Goal: Task Accomplishment & Management: Use online tool/utility

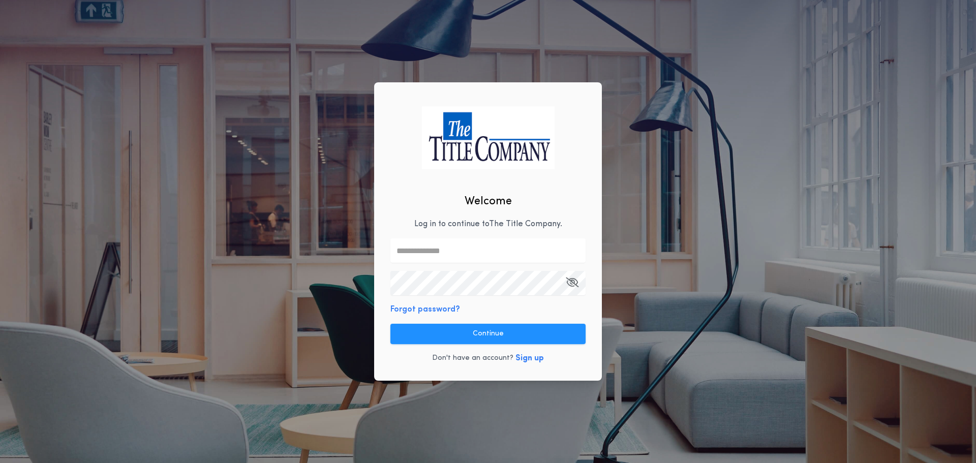
click at [430, 255] on input "text" at bounding box center [487, 250] width 195 height 24
type input "**********"
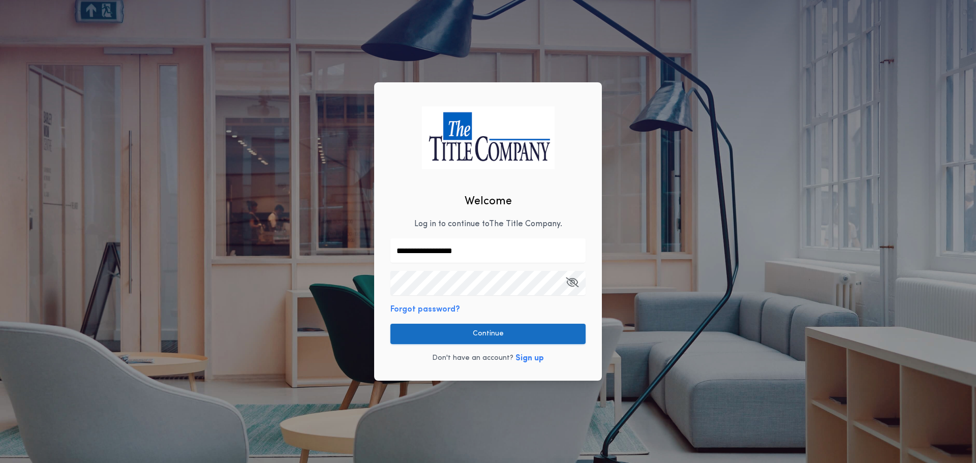
click at [444, 334] on button "Continue" at bounding box center [487, 334] width 195 height 20
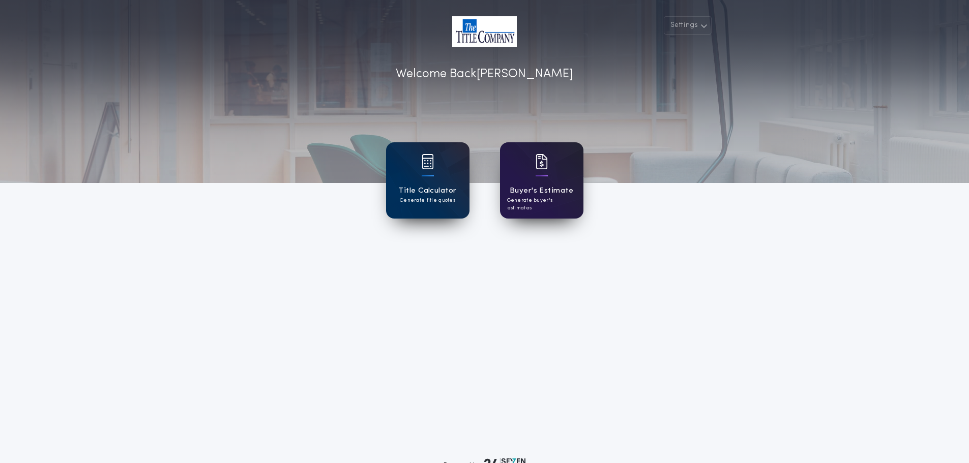
click at [523, 191] on h1 "Buyer's Estimate" at bounding box center [541, 191] width 64 height 12
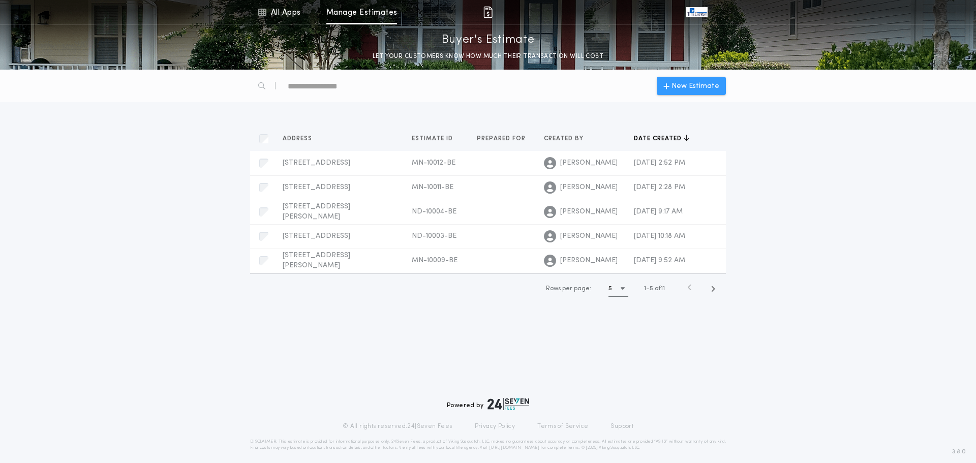
click at [676, 94] on div "New Estimate" at bounding box center [691, 86] width 69 height 18
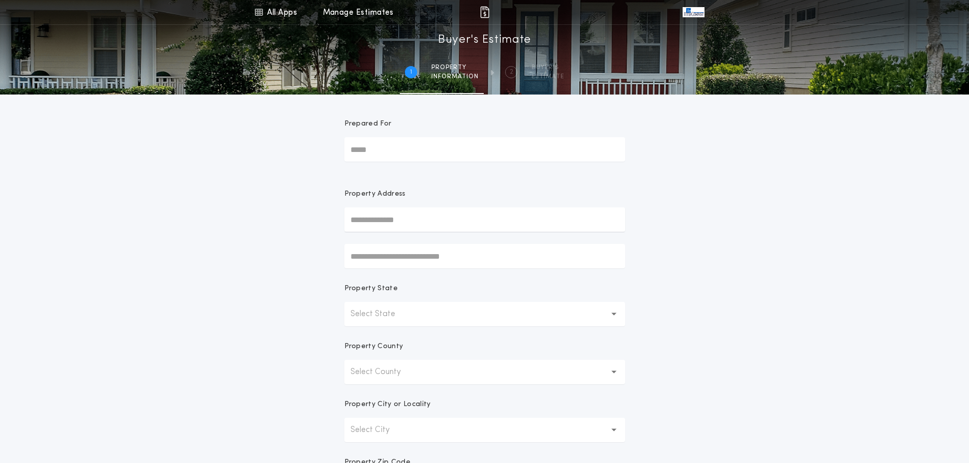
drag, startPoint x: 390, startPoint y: 214, endPoint x: 386, endPoint y: 209, distance: 6.1
click at [386, 209] on input "text" at bounding box center [484, 219] width 281 height 24
click at [414, 242] on button "[STREET_ADDRESS][PERSON_NAME]" at bounding box center [484, 239] width 281 height 15
type input "**********"
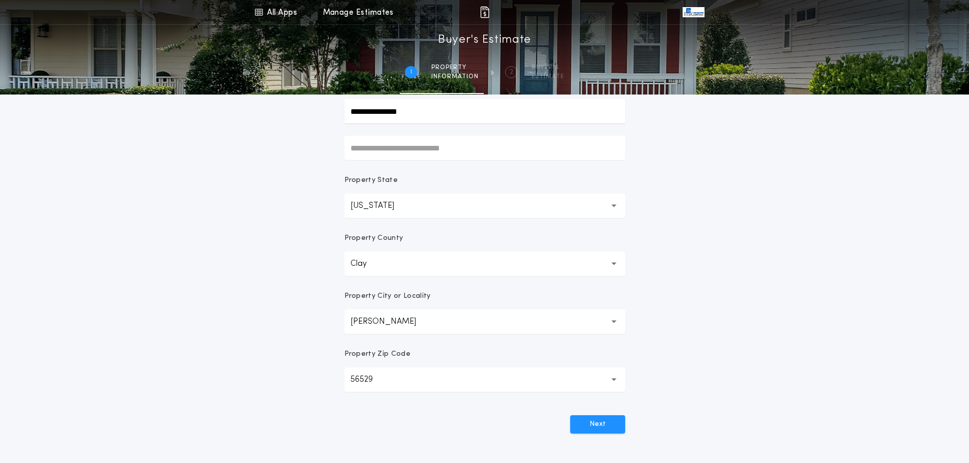
scroll to position [122, 0]
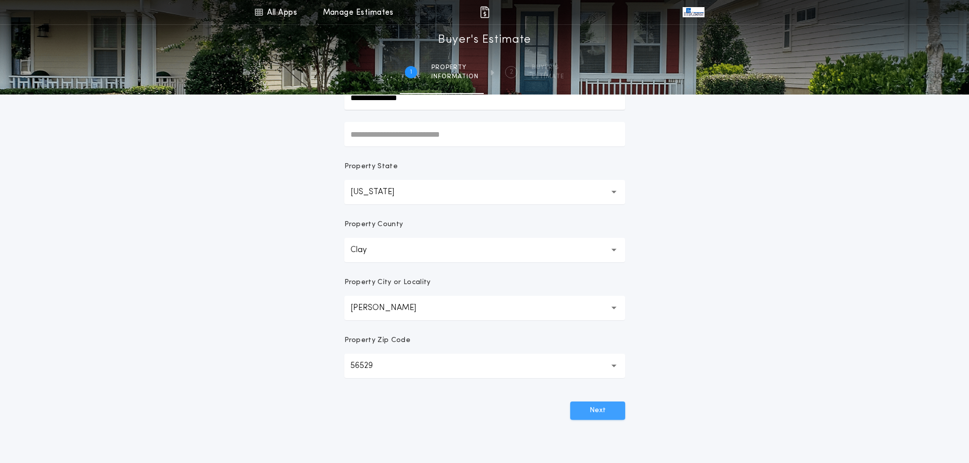
click at [595, 414] on button "Next" at bounding box center [597, 411] width 55 height 18
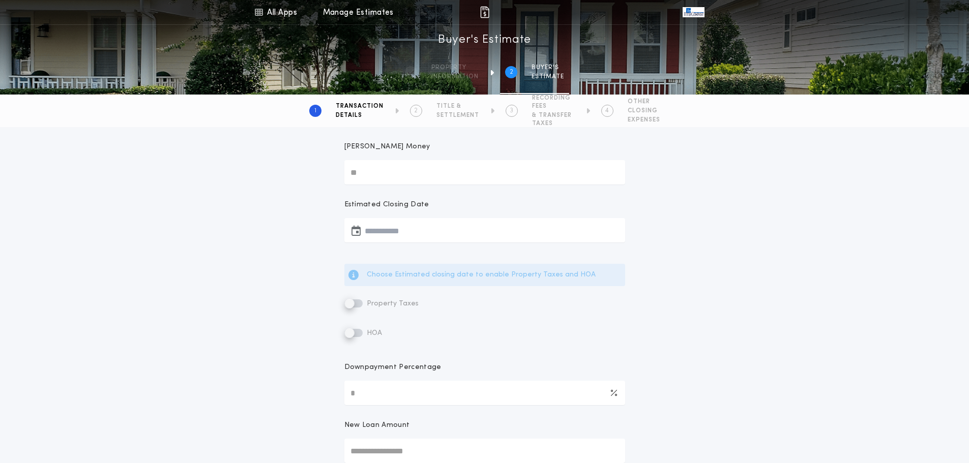
scroll to position [0, 0]
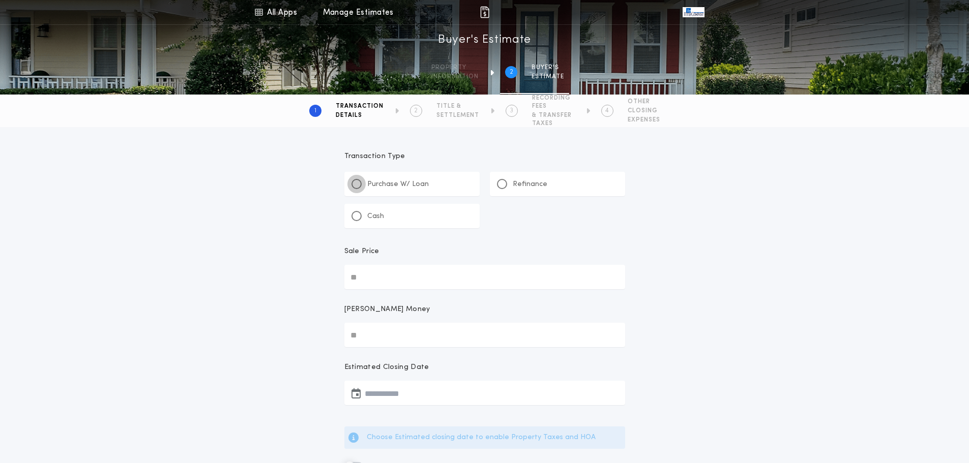
click at [359, 185] on div at bounding box center [356, 184] width 10 height 10
type input "*"
click at [513, 188] on p "Refinance" at bounding box center [530, 184] width 35 height 10
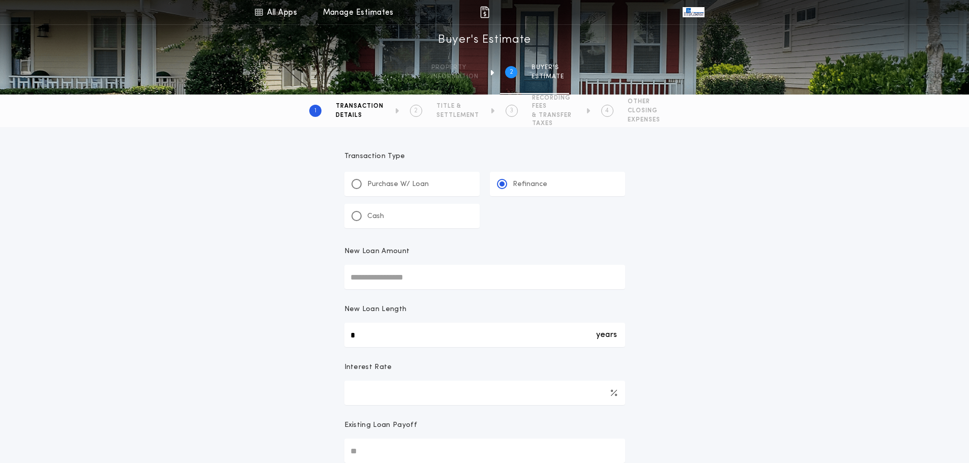
click at [367, 273] on input "New Loan Amount" at bounding box center [484, 277] width 281 height 24
type input "********"
click at [312, 258] on div "Transaction Type ********* Purchase W/ Loan Refinance Cash New Loan Amount ****…" at bounding box center [484, 367] width 969 height 481
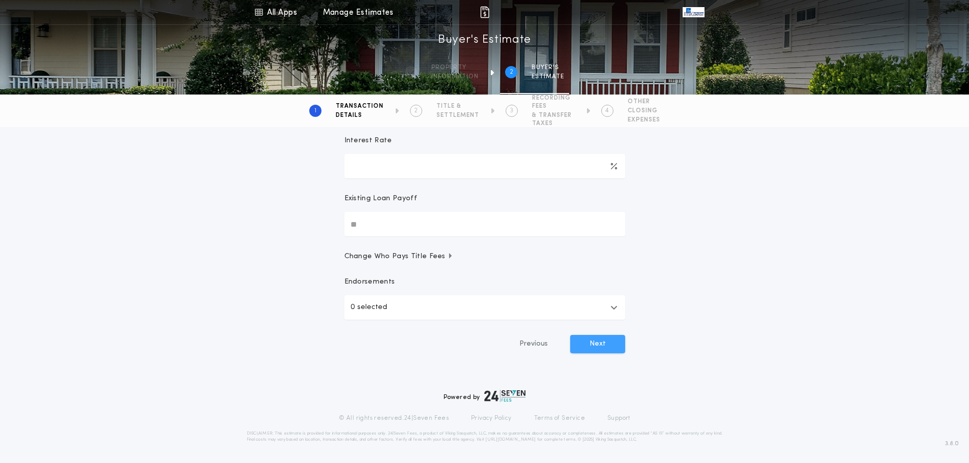
click at [606, 347] on button "Next" at bounding box center [597, 344] width 55 height 18
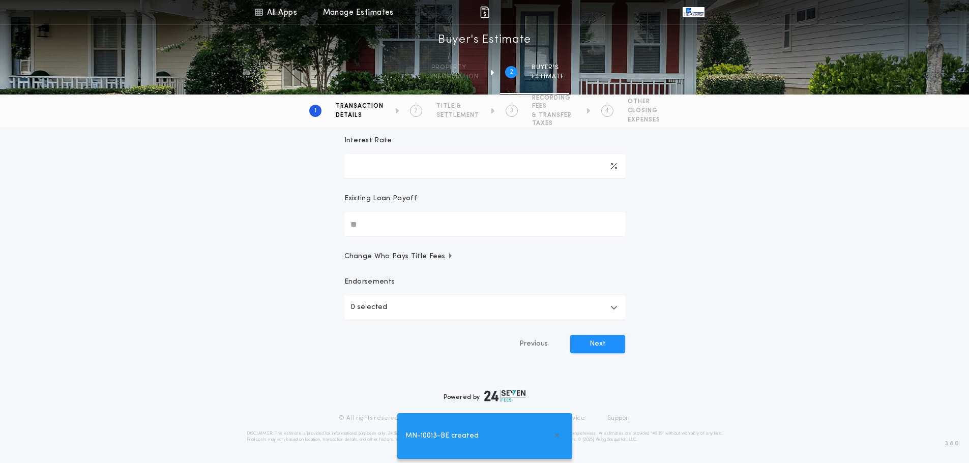
type input "**"
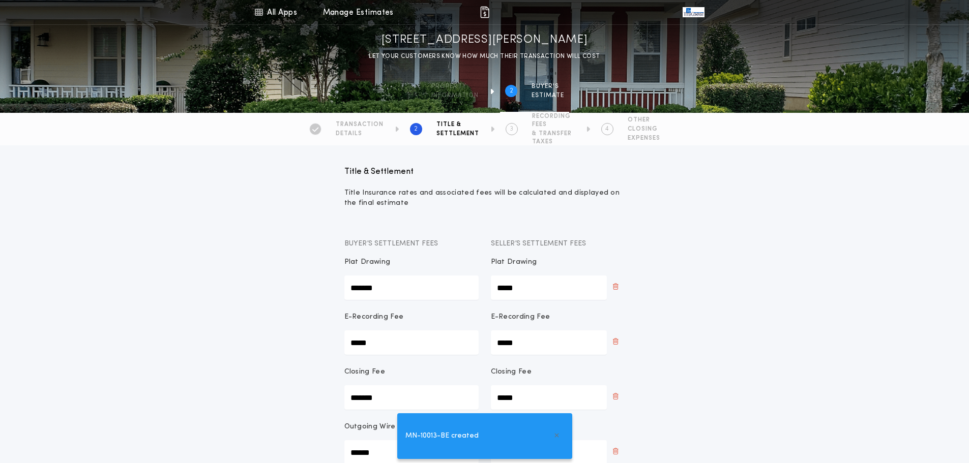
scroll to position [370, 0]
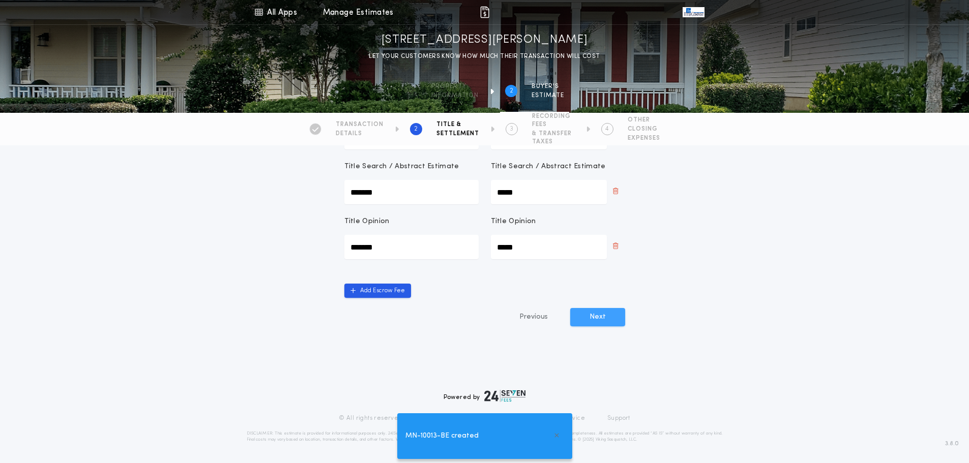
click at [588, 323] on button "Next" at bounding box center [597, 317] width 55 height 18
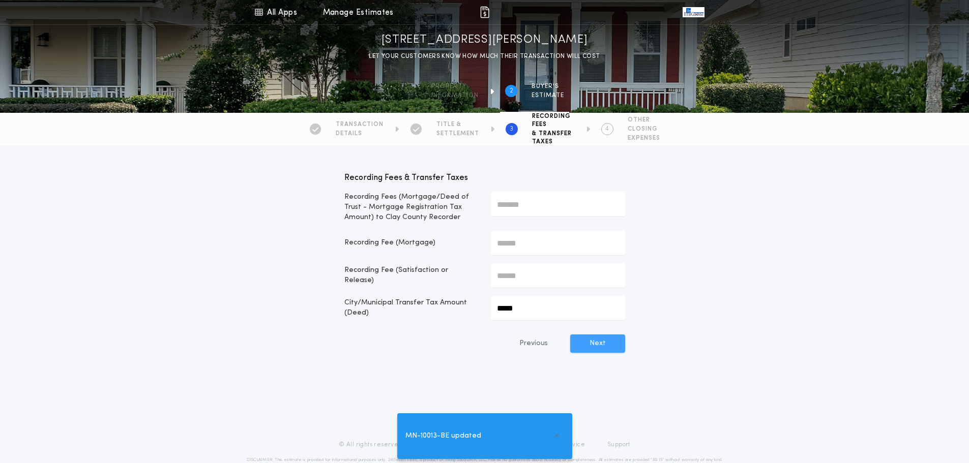
click at [614, 350] on button "Next" at bounding box center [597, 344] width 55 height 18
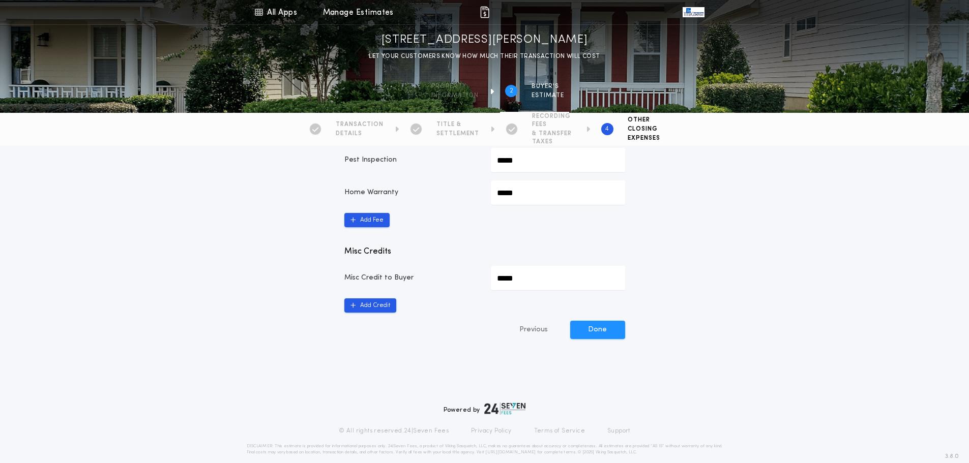
scroll to position [515, 0]
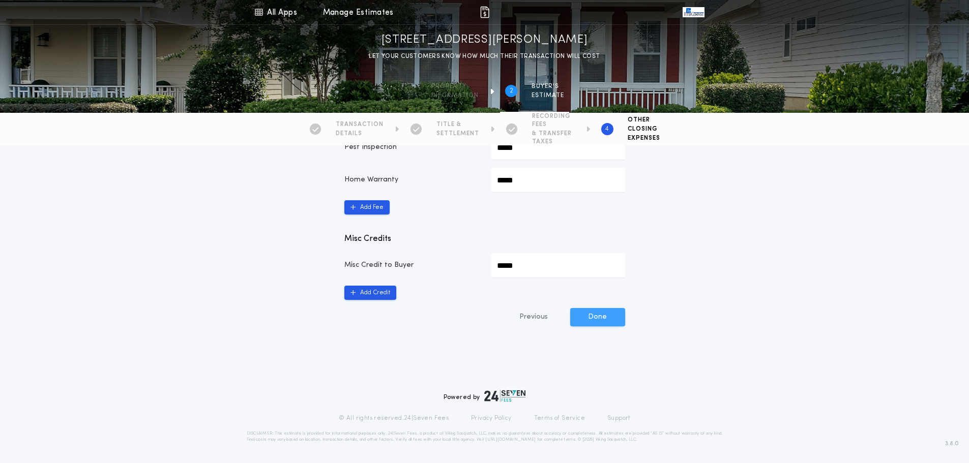
click at [606, 321] on button "Done" at bounding box center [597, 317] width 55 height 18
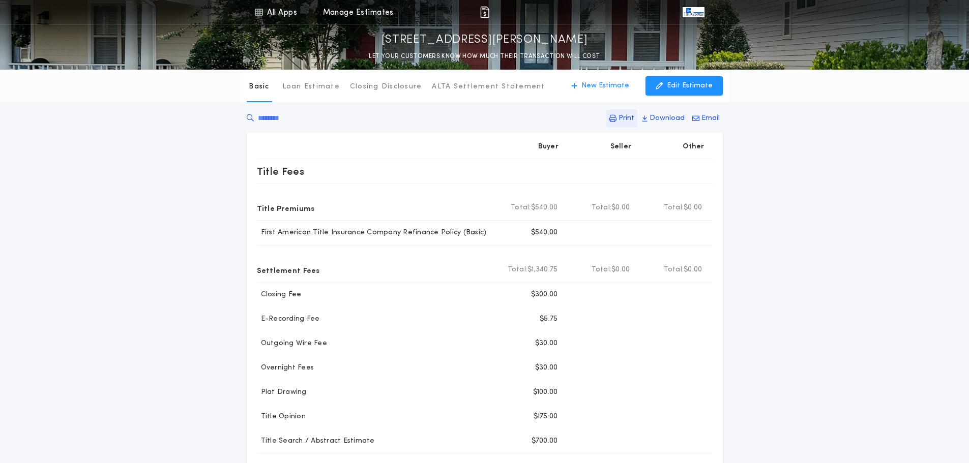
click at [629, 117] on p "Print" at bounding box center [626, 118] width 16 height 10
